Goal: Information Seeking & Learning: Learn about a topic

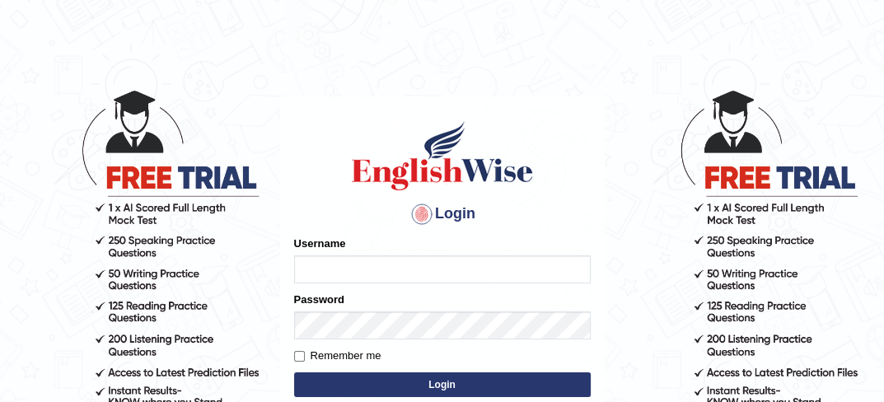
type input "0434928803"
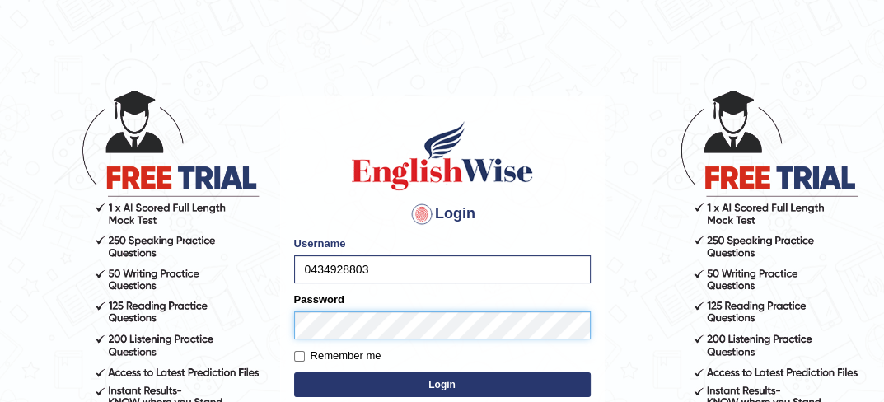
click at [294, 372] on button "Login" at bounding box center [442, 384] width 297 height 25
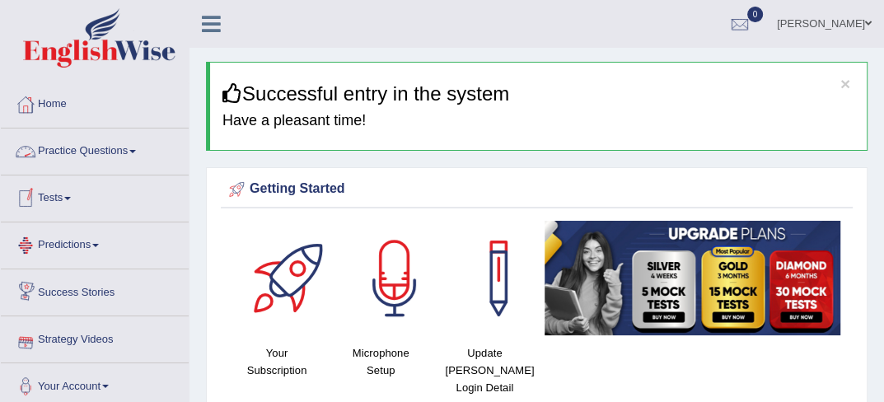
click at [138, 161] on link "Practice Questions" at bounding box center [95, 148] width 188 height 41
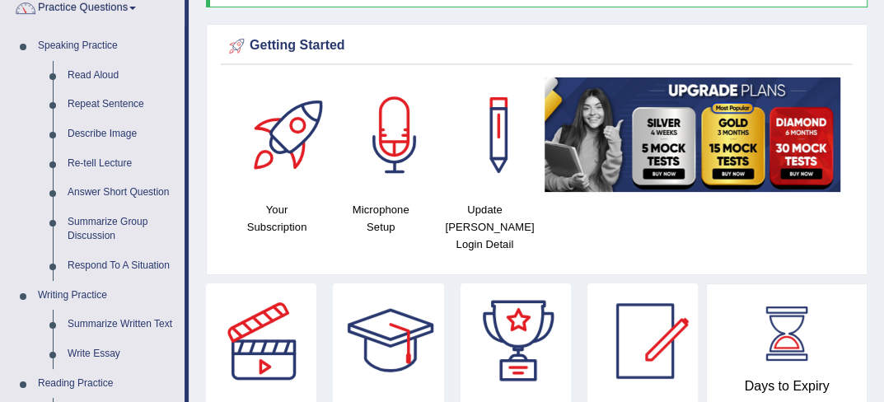
scroll to position [165, 0]
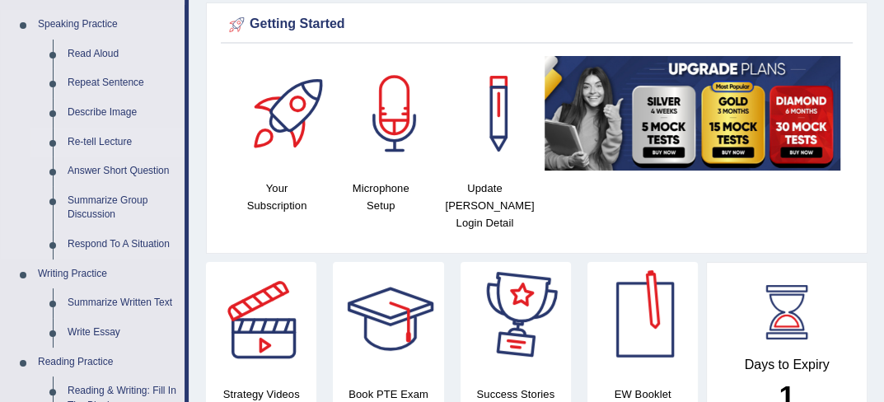
click at [92, 152] on link "Re-tell Lecture" at bounding box center [122, 143] width 124 height 30
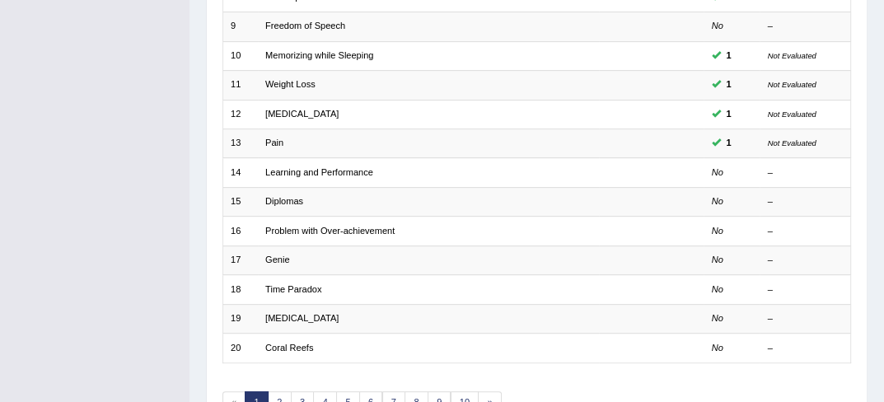
scroll to position [461, 0]
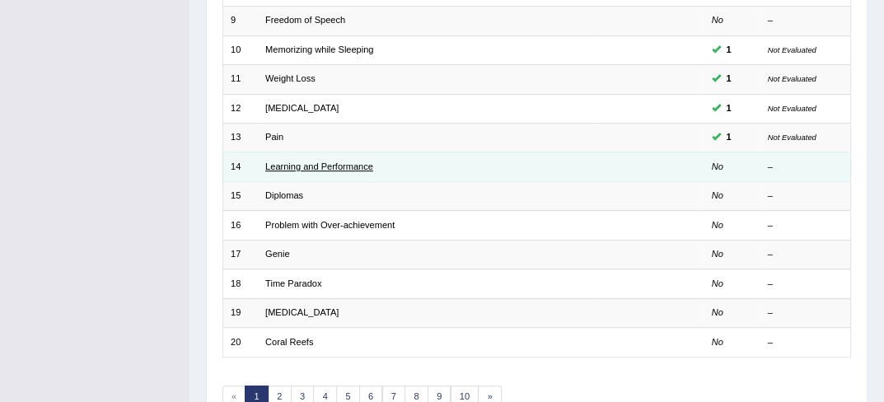
click at [337, 169] on link "Learning and Performance" at bounding box center [319, 166] width 108 height 10
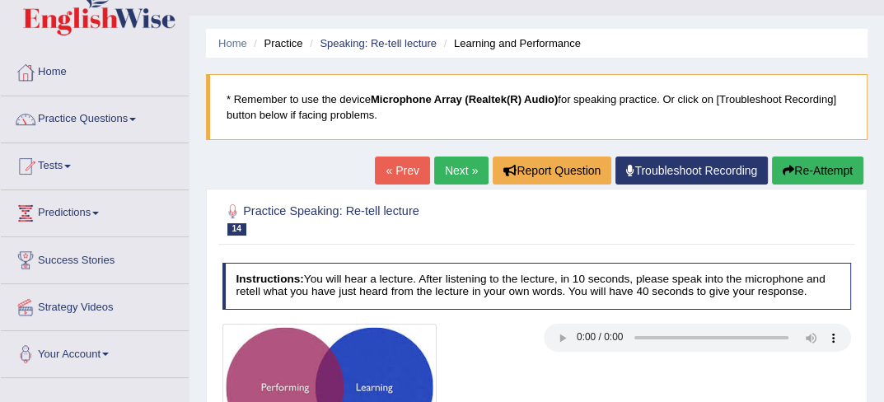
click at [883, 370] on html "Toggle navigation Home Practice Questions Speaking Practice Read Aloud Repeat S…" at bounding box center [442, 169] width 884 height 402
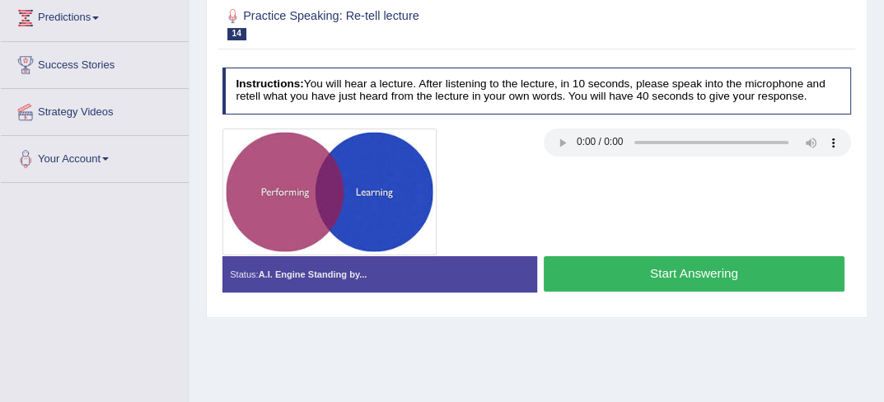
scroll to position [231, 0]
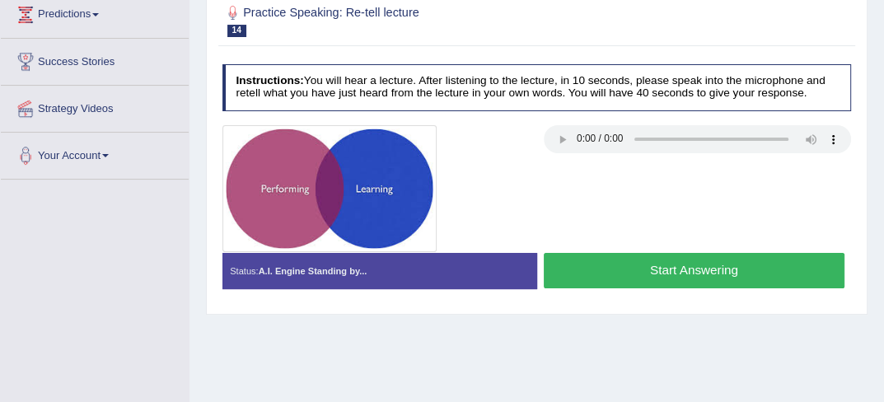
click at [612, 267] on button "Start Answering" at bounding box center [694, 270] width 301 height 35
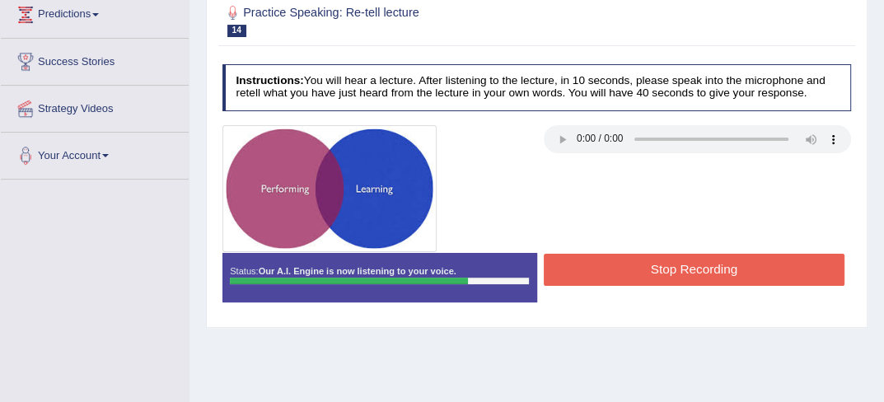
click at [612, 267] on button "Stop Recording" at bounding box center [694, 270] width 301 height 32
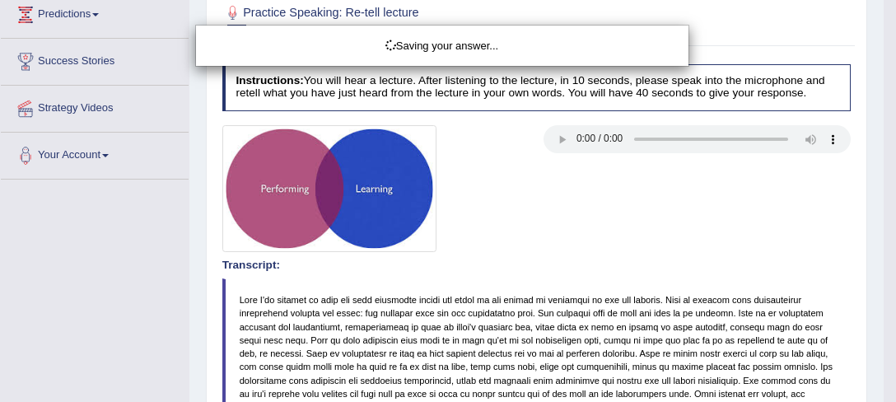
click at [883, 396] on div "Saving your answer..." at bounding box center [448, 201] width 896 height 402
click at [883, 395] on div "Saving your answer..." at bounding box center [448, 201] width 896 height 402
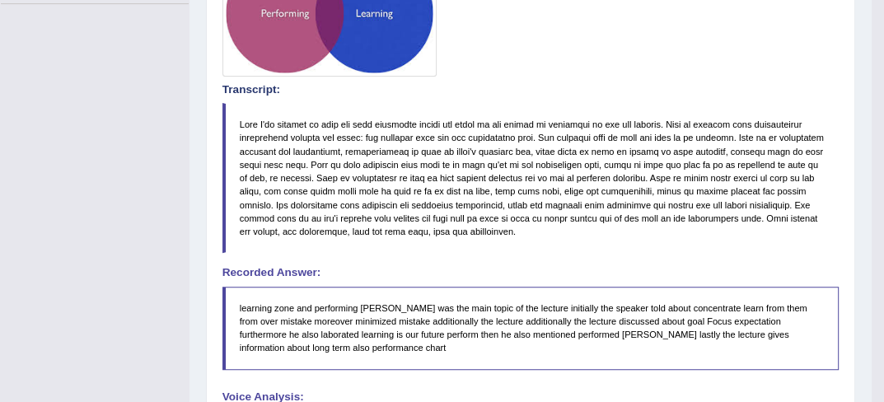
scroll to position [0, 0]
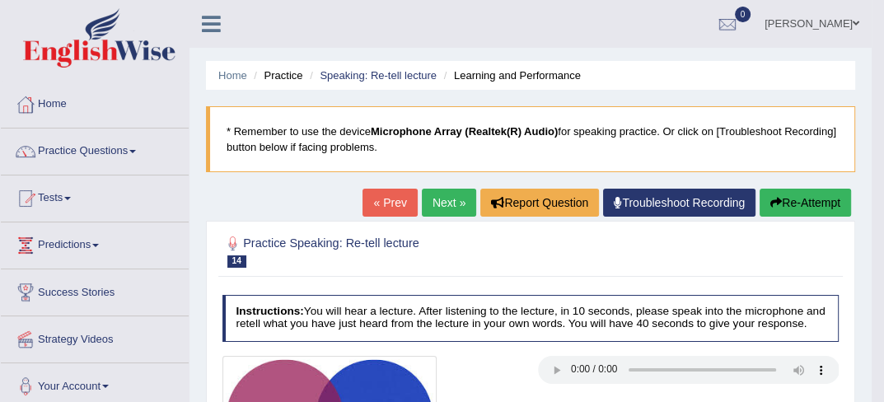
click at [432, 205] on link "Next »" at bounding box center [449, 203] width 54 height 28
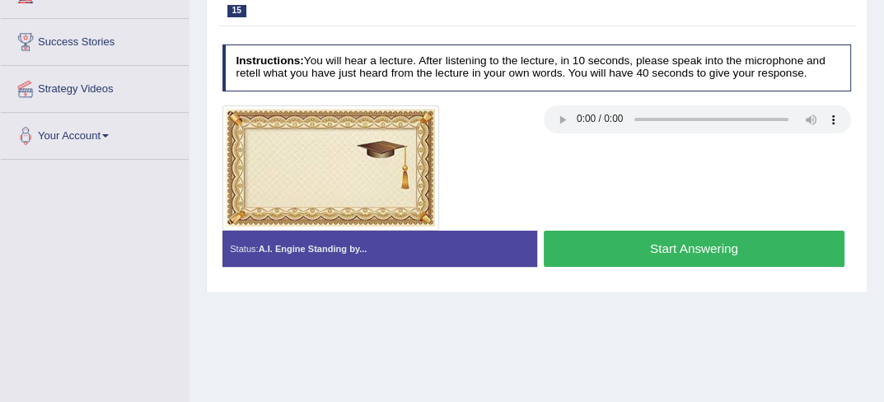
scroll to position [264, 0]
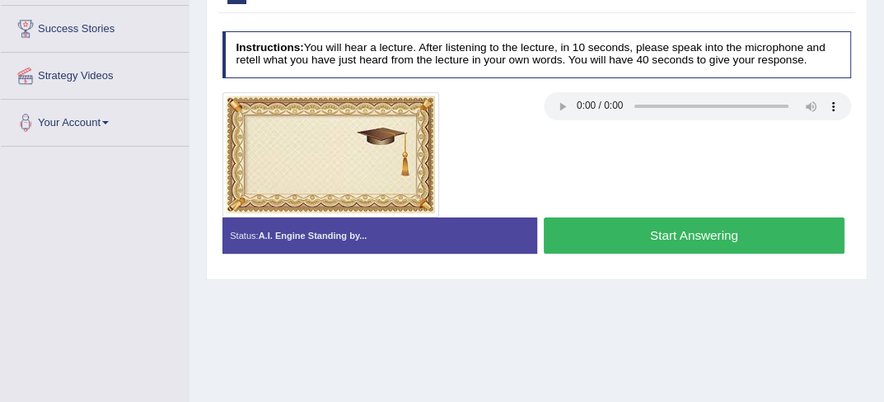
click at [679, 242] on button "Start Answering" at bounding box center [694, 234] width 301 height 35
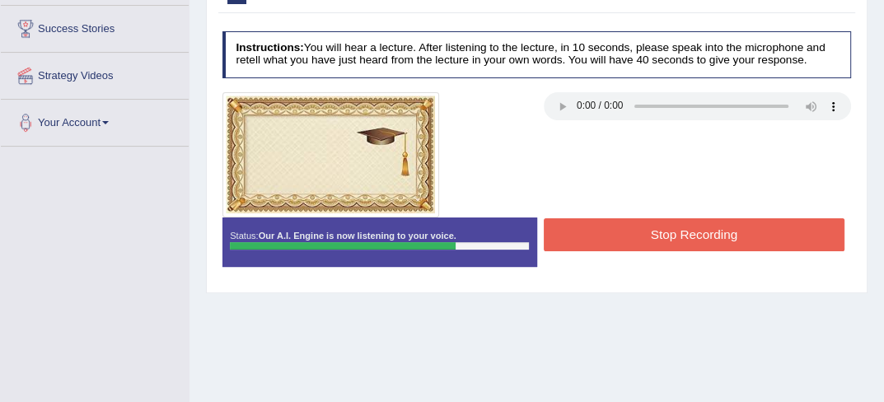
click at [679, 242] on button "Stop Recording" at bounding box center [694, 234] width 301 height 32
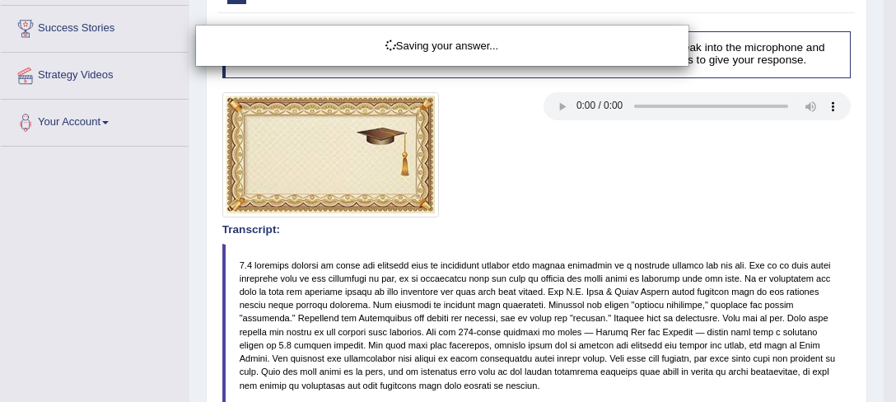
click at [883, 386] on div "Saving your answer..." at bounding box center [448, 201] width 896 height 402
click at [883, 396] on div "Saving your answer..." at bounding box center [448, 201] width 896 height 402
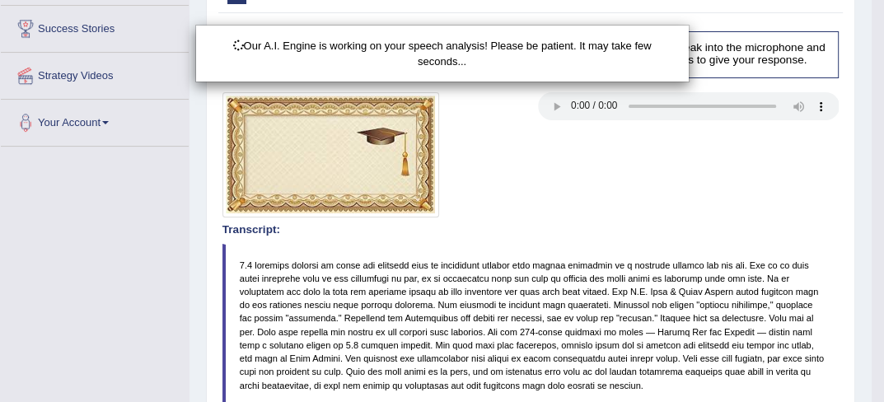
drag, startPoint x: 895, startPoint y: 345, endPoint x: 890, endPoint y: 395, distance: 50.5
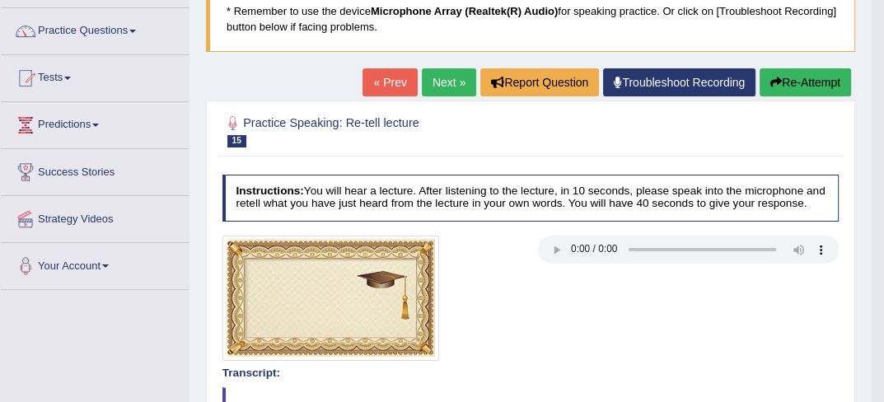
scroll to position [98, 0]
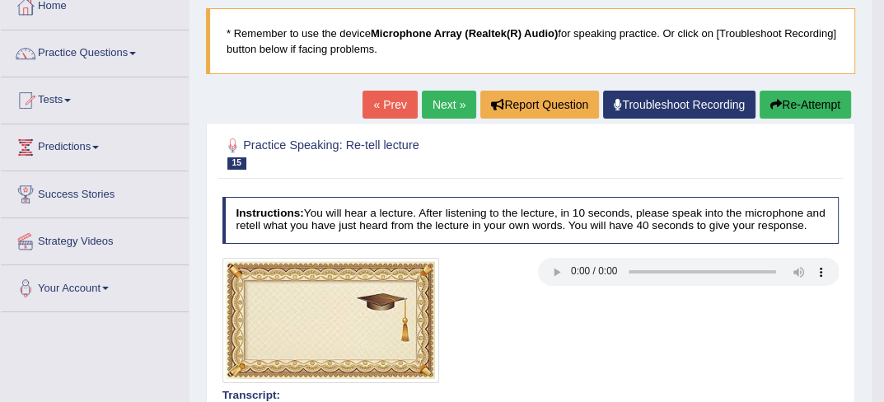
click at [450, 100] on link "Next »" at bounding box center [449, 105] width 54 height 28
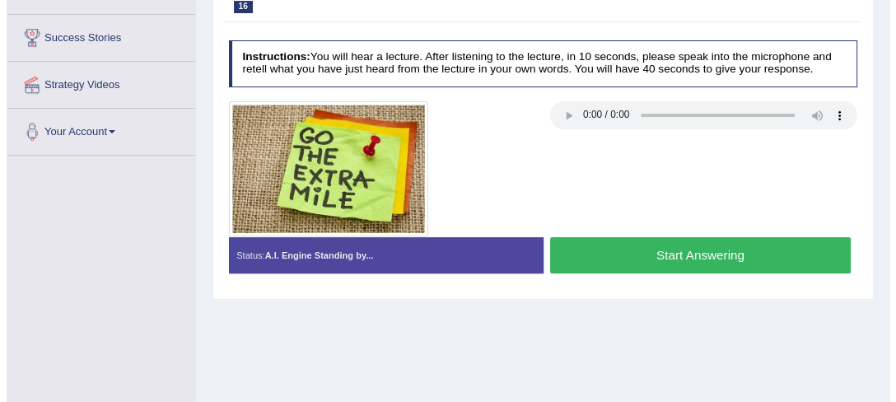
scroll to position [264, 0]
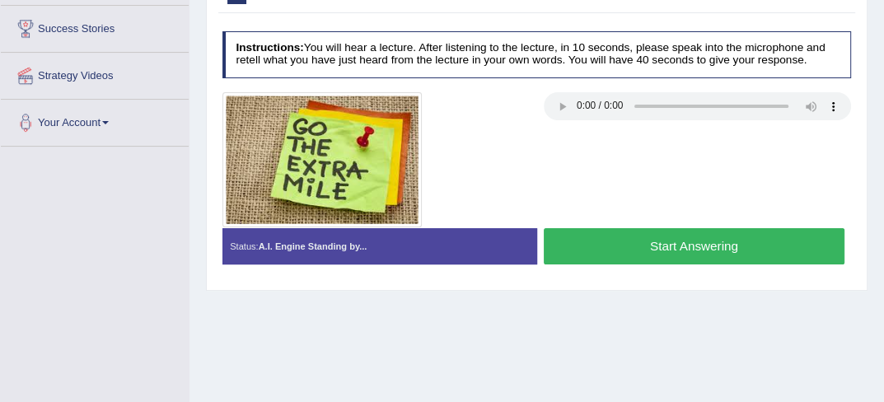
click at [617, 238] on button "Start Answering" at bounding box center [694, 245] width 301 height 35
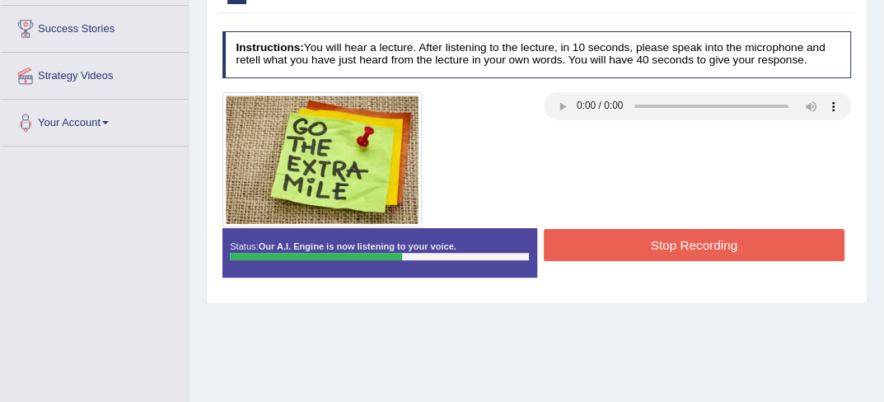
click at [625, 240] on button "Stop Recording" at bounding box center [694, 245] width 301 height 32
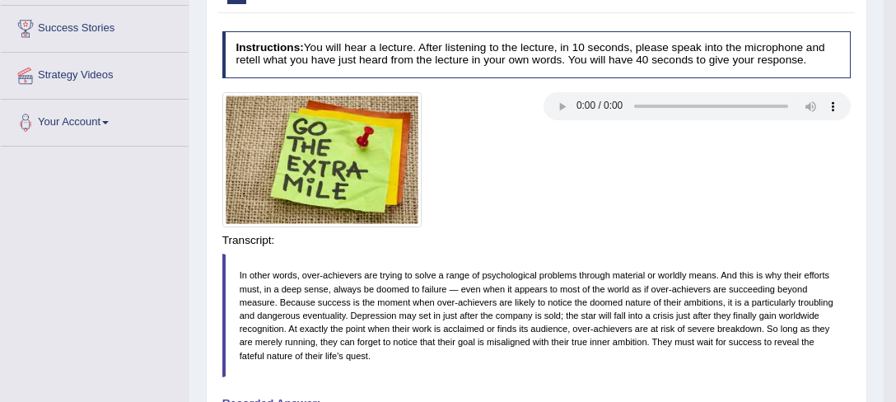
click at [0, 0] on div "Saving your answer..." at bounding box center [0, 0] width 0 height 0
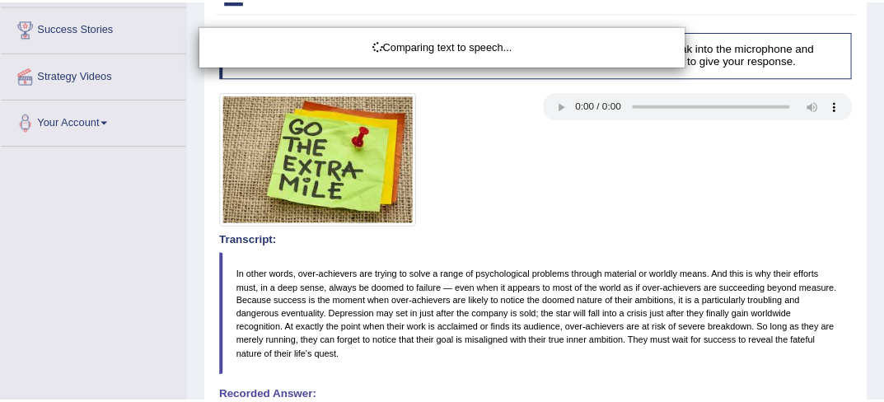
scroll to position [297, 0]
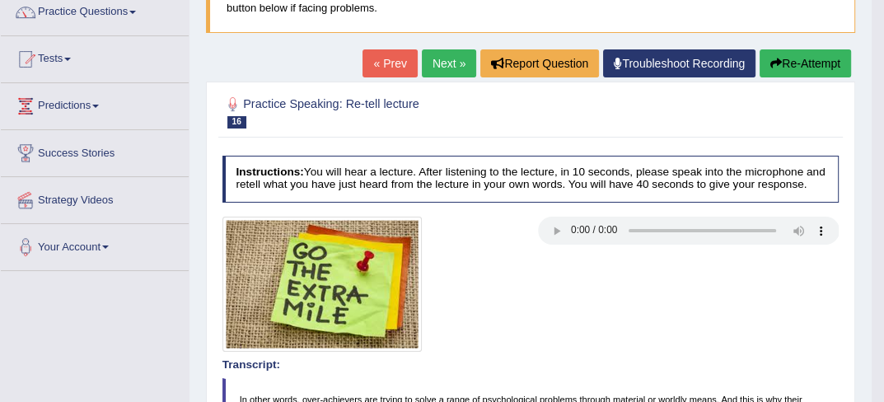
scroll to position [9, 0]
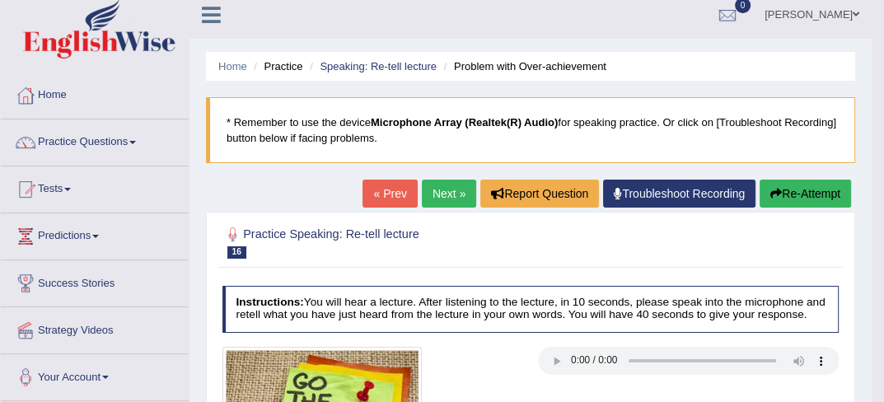
click at [448, 194] on link "Next »" at bounding box center [449, 194] width 54 height 28
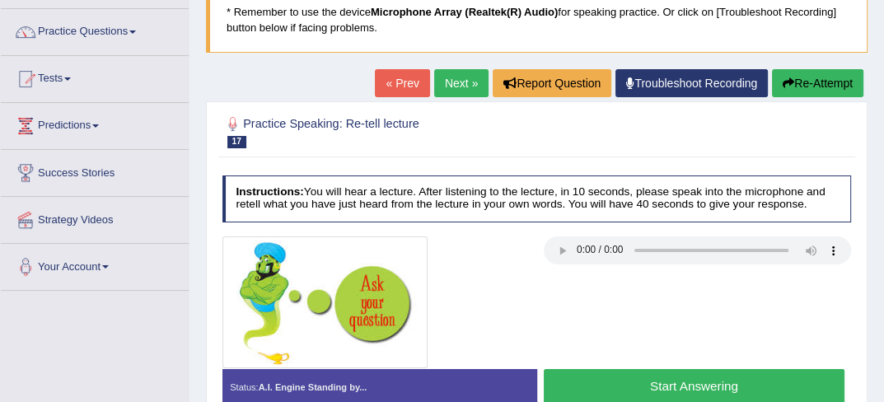
click at [883, 283] on html "Toggle navigation Home Practice Questions Speaking Practice Read Aloud Repeat S…" at bounding box center [442, 82] width 884 height 402
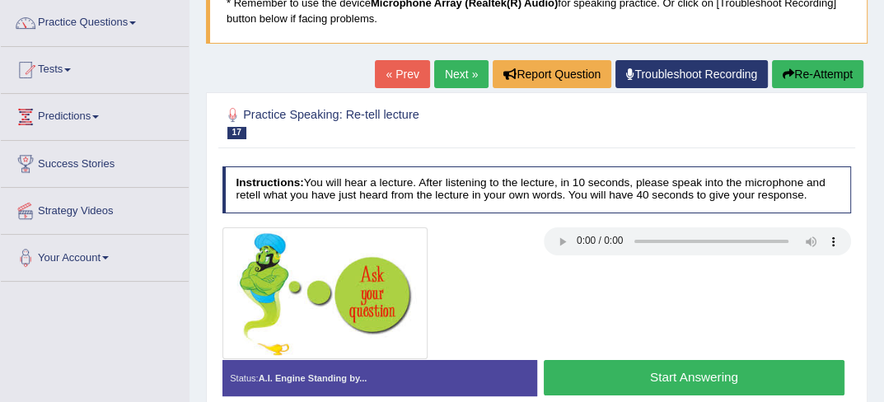
scroll to position [153, 0]
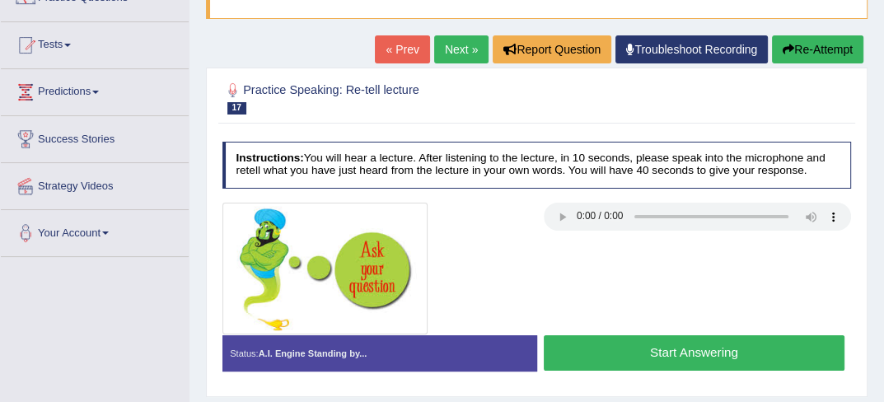
click at [607, 361] on button "Start Answering" at bounding box center [694, 352] width 301 height 35
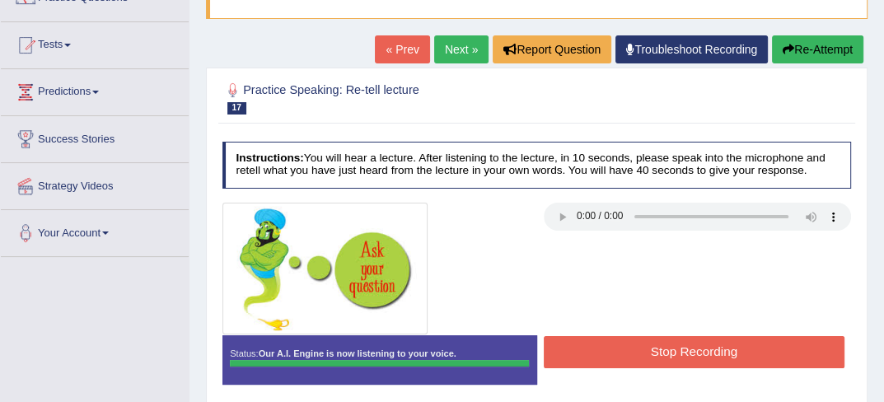
click at [607, 361] on div "Instructions: You will hear a lecture. After listening to the lecture, in 10 se…" at bounding box center [536, 268] width 636 height 269
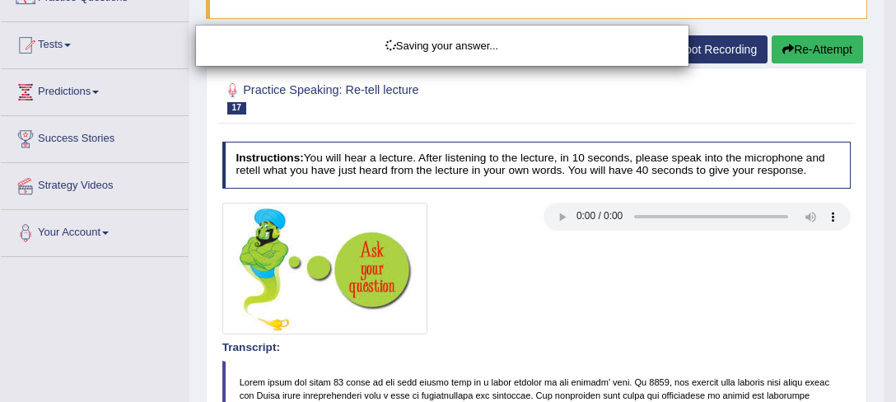
click at [883, 395] on div "Saving your answer..." at bounding box center [448, 201] width 896 height 402
click at [883, 398] on div "Saving your answer..." at bounding box center [448, 201] width 896 height 402
click at [883, 387] on div "Saving your answer..." at bounding box center [448, 201] width 896 height 402
drag, startPoint x: 893, startPoint y: 404, endPoint x: 893, endPoint y: 391, distance: 13.2
click at [883, 391] on div "Saving your answer..." at bounding box center [448, 201] width 896 height 402
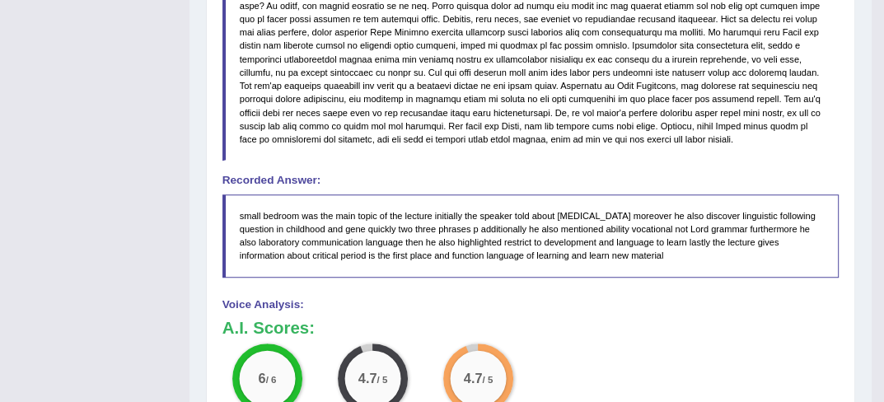
scroll to position [658, 0]
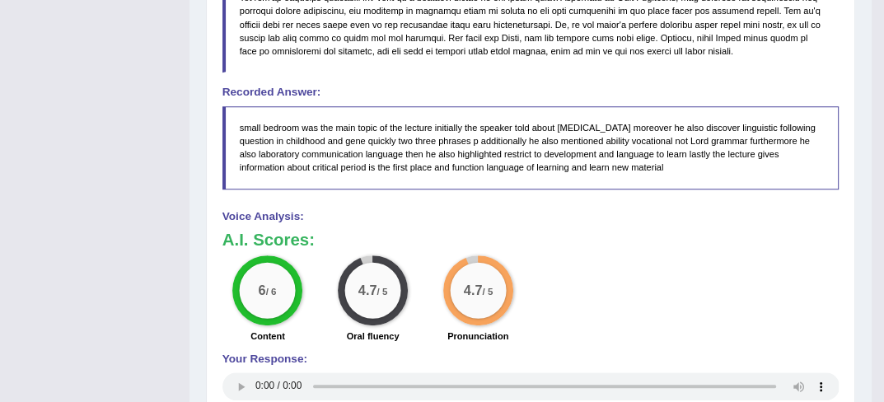
drag, startPoint x: 890, startPoint y: 390, endPoint x: 890, endPoint y: 399, distance: 9.1
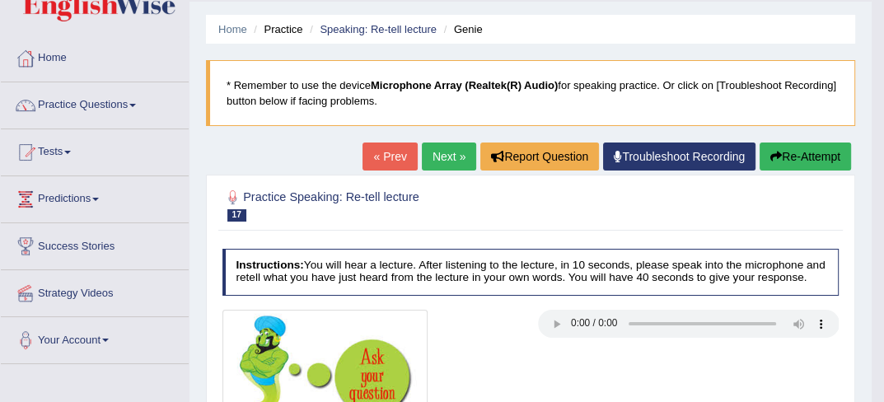
scroll to position [0, 0]
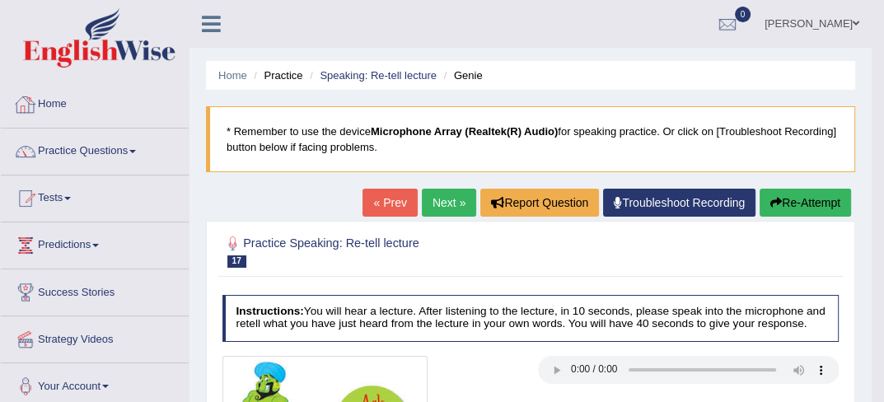
click at [147, 147] on link "Practice Questions" at bounding box center [95, 148] width 188 height 41
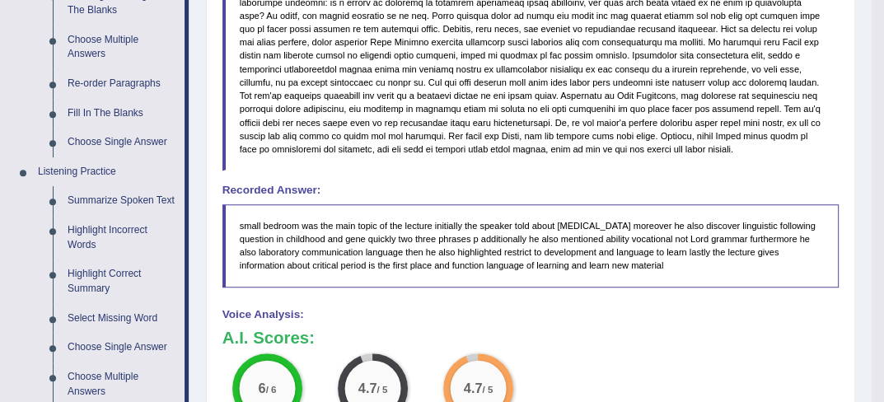
scroll to position [593, 0]
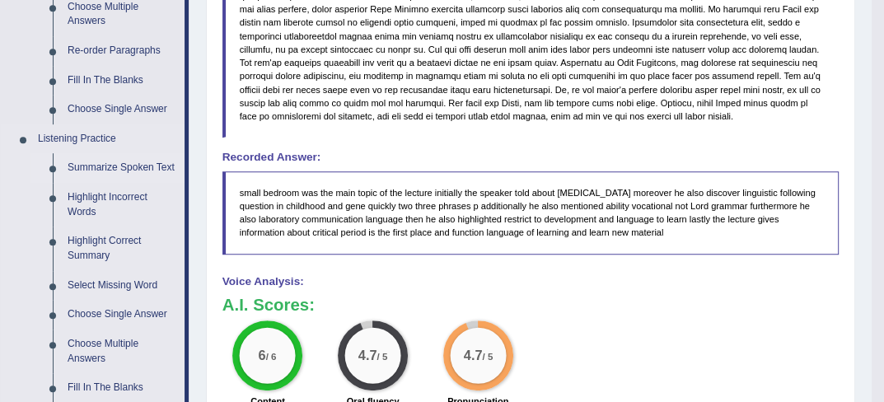
click at [100, 171] on link "Summarize Spoken Text" at bounding box center [122, 168] width 124 height 30
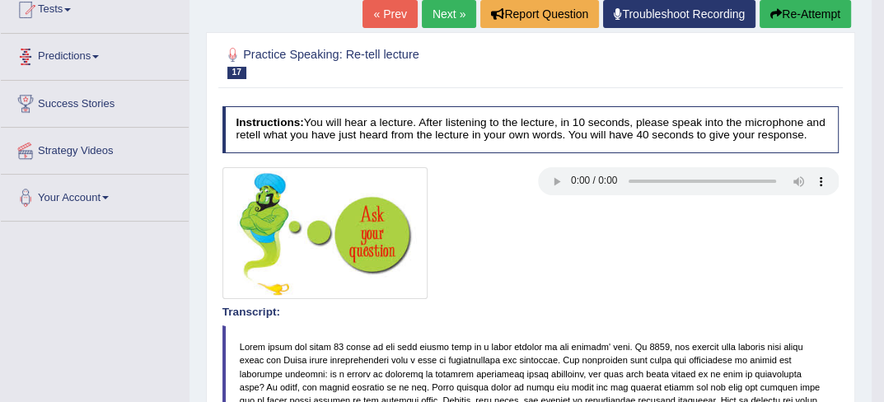
scroll to position [225, 0]
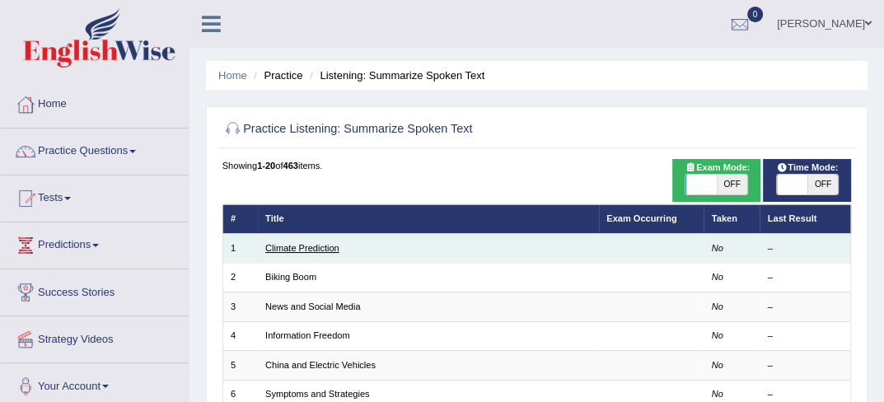
click at [321, 248] on link "Climate Prediction" at bounding box center [302, 248] width 74 height 10
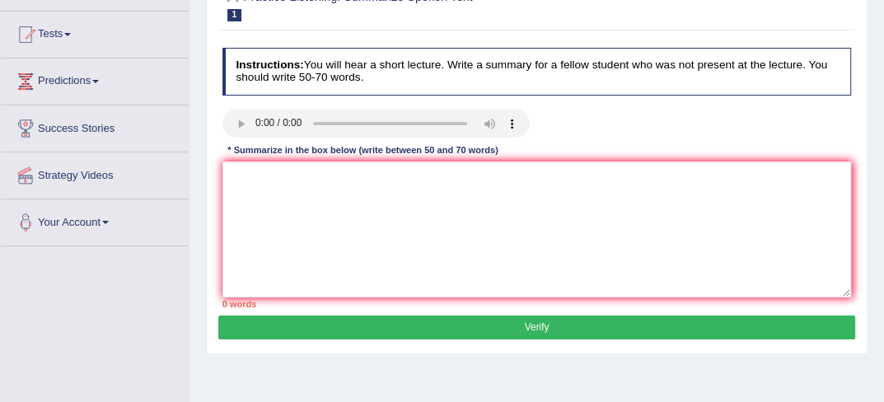
scroll to position [165, 0]
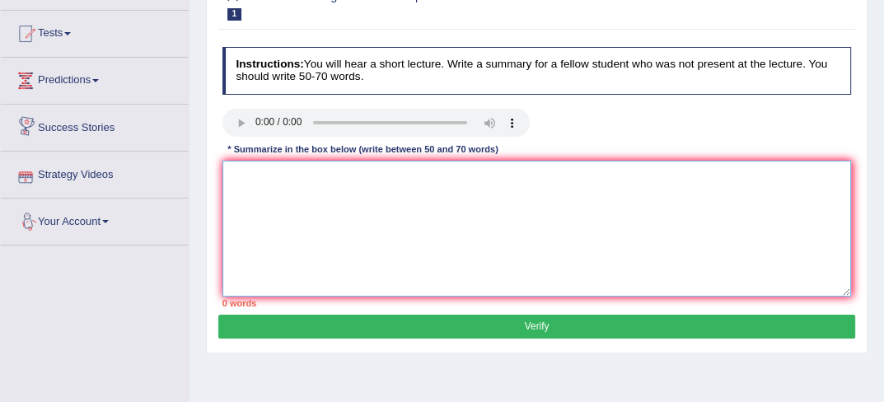
click at [243, 175] on textarea at bounding box center [536, 229] width 629 height 136
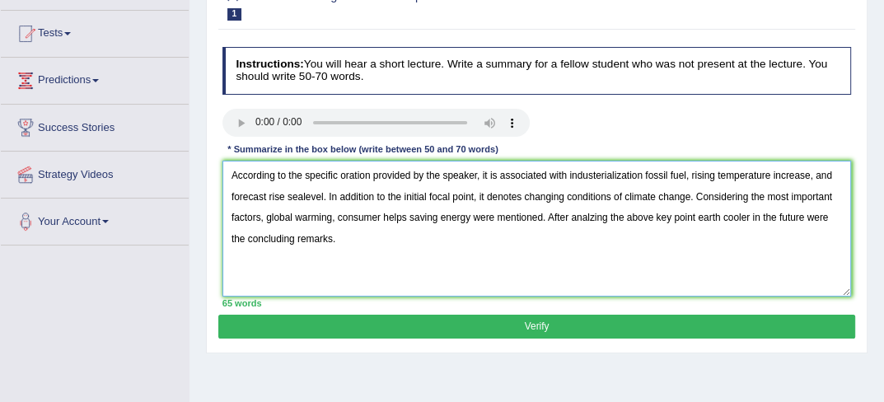
click at [642, 169] on textarea "According to the specific oration provided by the speaker, it is associated wit…" at bounding box center [536, 229] width 629 height 136
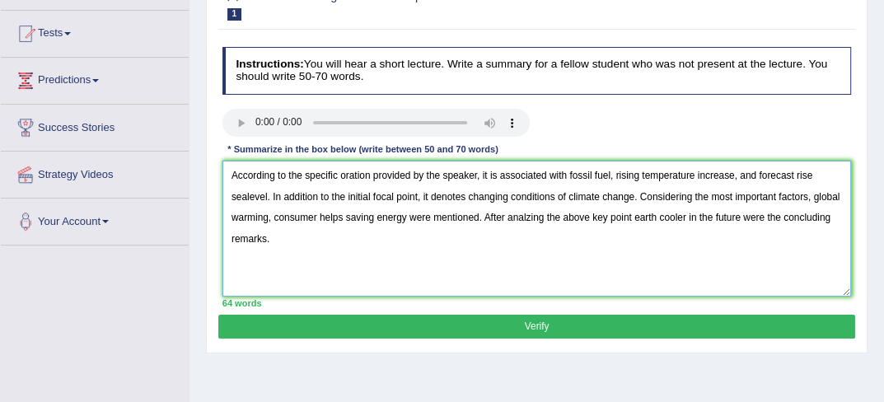
click at [814, 199] on textarea "According to the specific oration provided by the speaker, it is associated wit…" at bounding box center [536, 229] width 629 height 136
type textarea "According to the specific oration provided by the speaker, it is associated wit…"
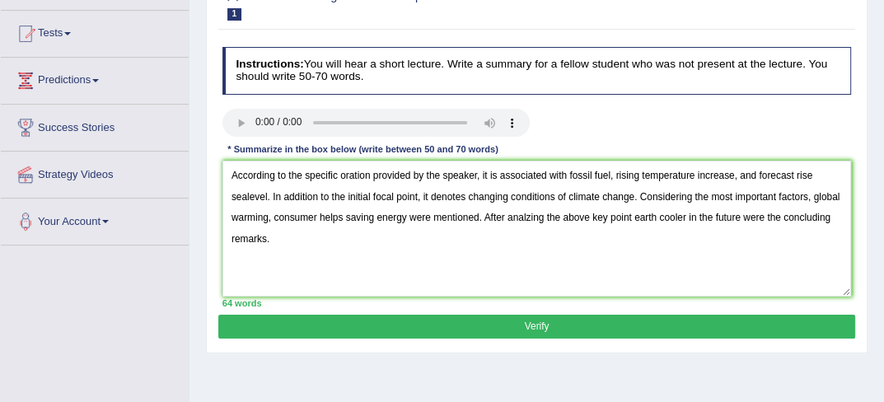
click at [554, 333] on button "Verify" at bounding box center [536, 327] width 636 height 24
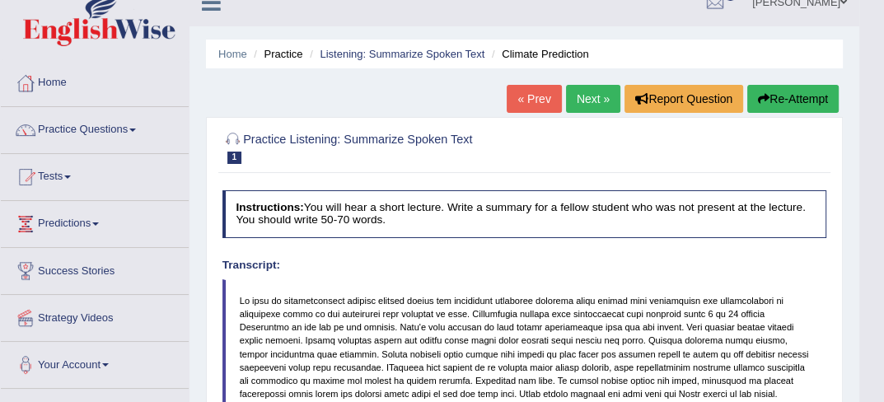
scroll to position [0, 0]
